Goal: Navigation & Orientation: Find specific page/section

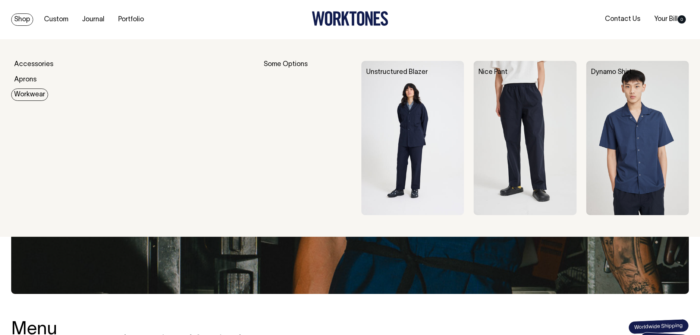
click at [24, 99] on link "Workwear" at bounding box center [29, 94] width 37 height 12
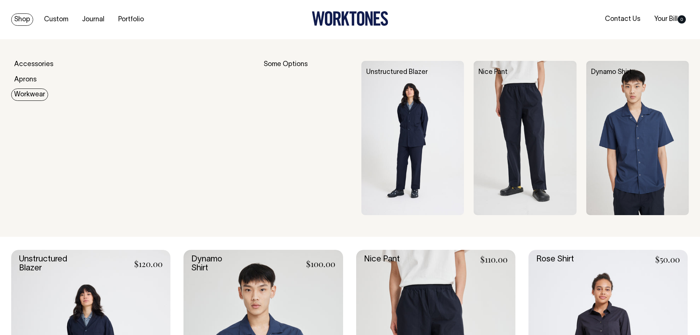
click at [38, 93] on link "Workwear" at bounding box center [29, 94] width 37 height 12
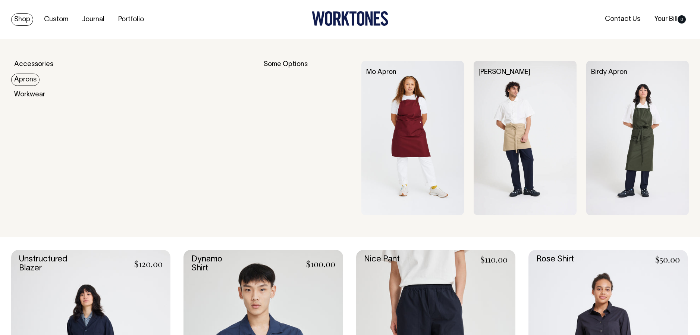
click at [34, 76] on link "Aprons" at bounding box center [25, 79] width 28 height 12
